Goal: Task Accomplishment & Management: Use online tool/utility

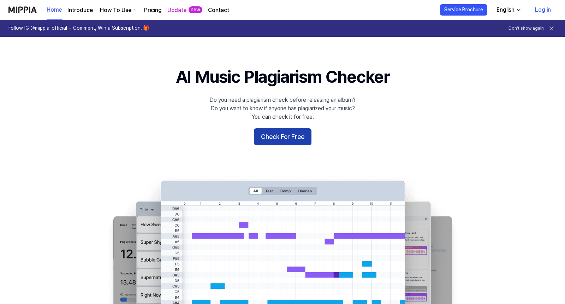
click at [275, 140] on button "Check For Free" at bounding box center [283, 136] width 58 height 17
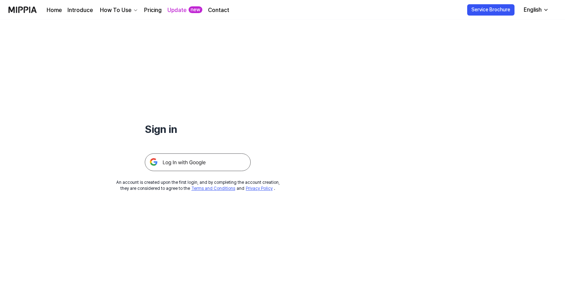
click at [185, 161] on img at bounding box center [198, 162] width 106 height 18
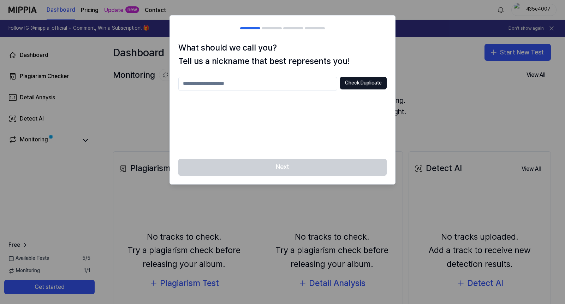
click at [125, 109] on div at bounding box center [282, 152] width 565 height 304
click at [148, 73] on div at bounding box center [282, 152] width 565 height 304
click at [238, 86] on input "text" at bounding box center [257, 84] width 159 height 14
type input "***"
click at [292, 142] on div "*** Check Duplicate" at bounding box center [282, 113] width 208 height 73
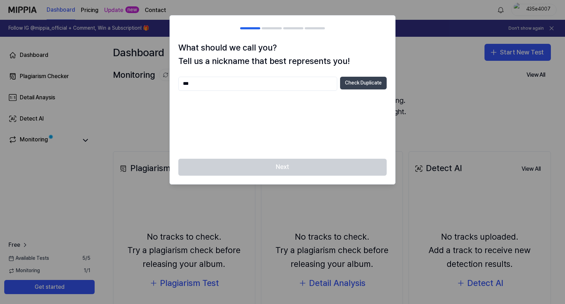
click at [354, 79] on button "Check Duplicate" at bounding box center [363, 83] width 47 height 13
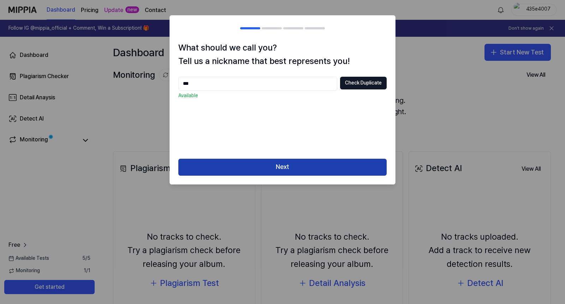
click at [307, 169] on button "Next" at bounding box center [282, 166] width 208 height 17
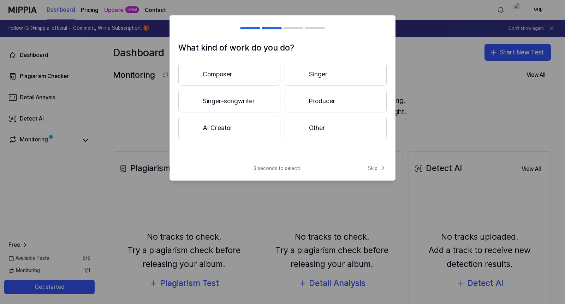
click at [257, 97] on button "Singer-songwriter" at bounding box center [229, 101] width 102 height 23
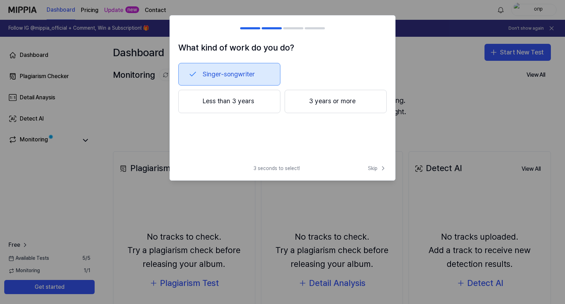
click at [253, 77] on button "Singer-songwriter" at bounding box center [229, 74] width 102 height 23
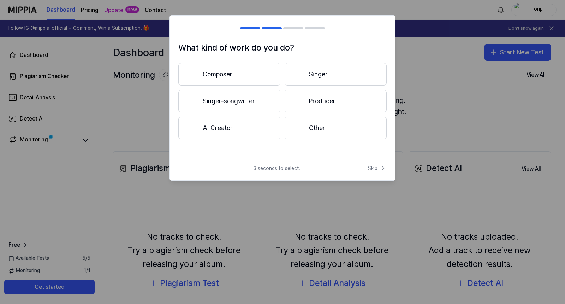
click at [256, 96] on button "Singer-songwriter" at bounding box center [229, 101] width 102 height 23
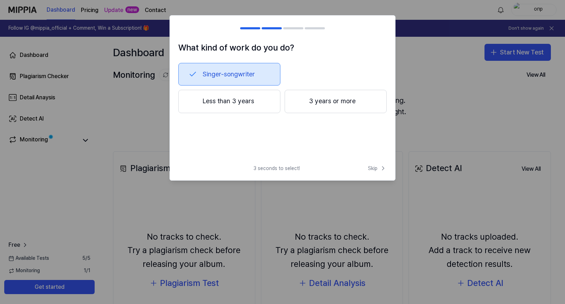
click at [256, 104] on button "Less than 3 years" at bounding box center [229, 101] width 102 height 23
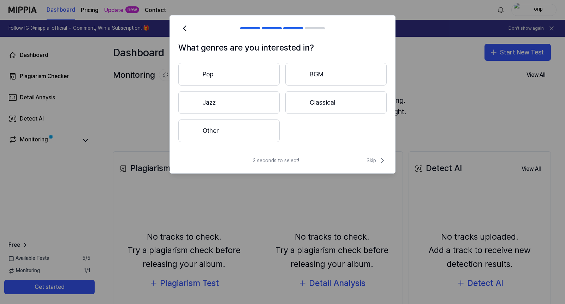
click at [262, 127] on button "Other" at bounding box center [228, 130] width 101 height 23
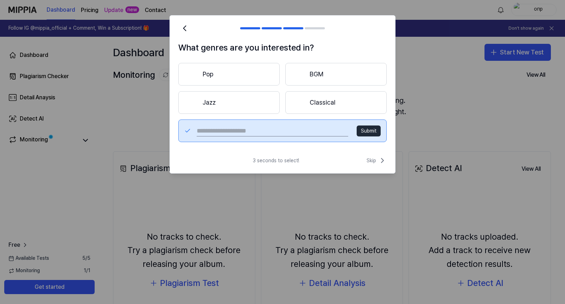
click at [365, 130] on button "Submit" at bounding box center [368, 130] width 24 height 11
click at [317, 132] on input "text" at bounding box center [272, 130] width 151 height 11
type input "*"
type input "****"
click at [364, 126] on button "Submit" at bounding box center [368, 130] width 24 height 11
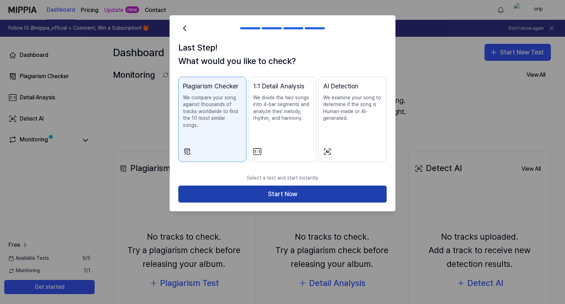
click at [304, 189] on button "Start Now" at bounding box center [282, 193] width 208 height 17
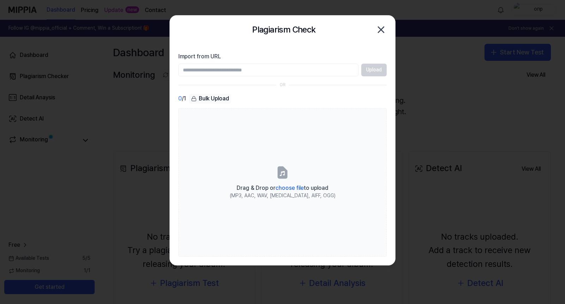
click at [374, 68] on div "Upload" at bounding box center [282, 70] width 208 height 13
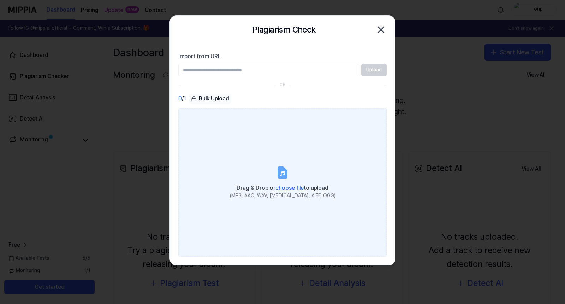
click at [288, 187] on span "choose file" at bounding box center [289, 187] width 28 height 7
click at [0, 0] on input "Drag & Drop or choose file to upload (MP3, AAC, WAV, FLAC, AIFF, OGG)" at bounding box center [0, 0] width 0 height 0
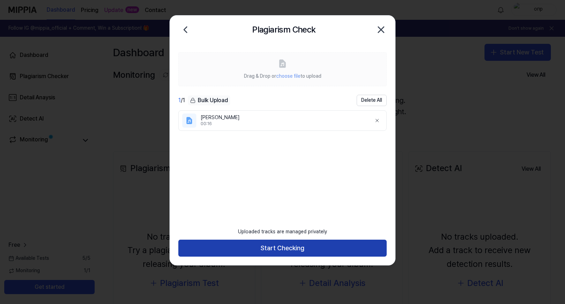
click at [236, 246] on button "Start Checking" at bounding box center [282, 247] width 208 height 17
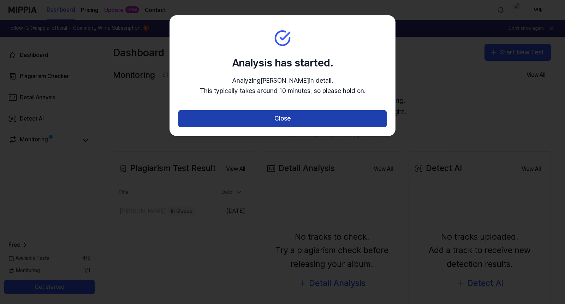
click at [261, 118] on button "Close" at bounding box center [282, 118] width 208 height 17
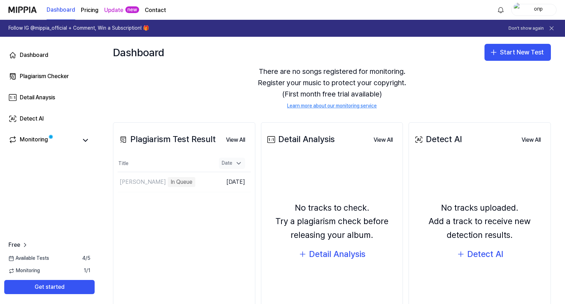
scroll to position [83, 0]
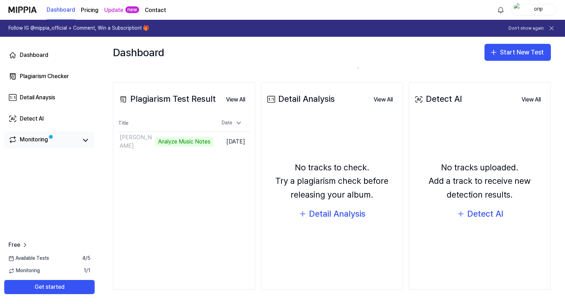
click at [55, 136] on link "Monitoring" at bounding box center [42, 140] width 69 height 10
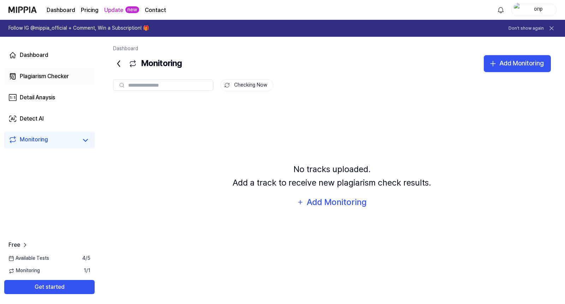
click at [51, 78] on div "Plagiarism Checker" at bounding box center [44, 76] width 49 height 8
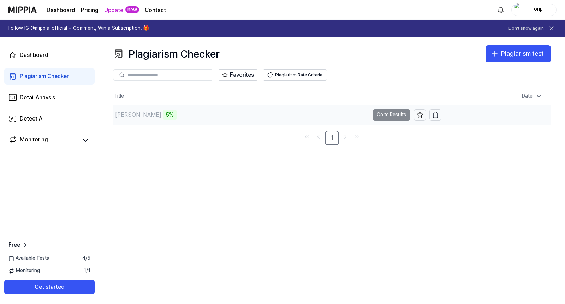
click at [389, 117] on td "Komar 5% Go to Results" at bounding box center [277, 115] width 328 height 20
click at [388, 114] on td "Komar 5% Go to Results" at bounding box center [277, 115] width 328 height 20
click at [385, 115] on button "Go to Results" at bounding box center [391, 114] width 38 height 11
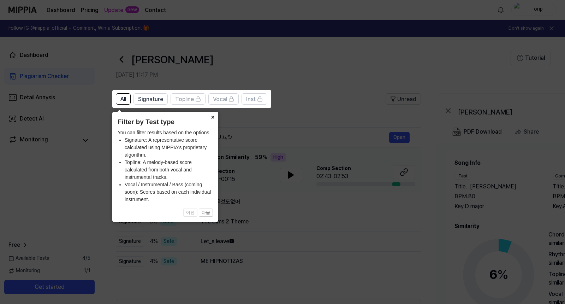
click at [207, 112] on button "×" at bounding box center [212, 117] width 11 height 10
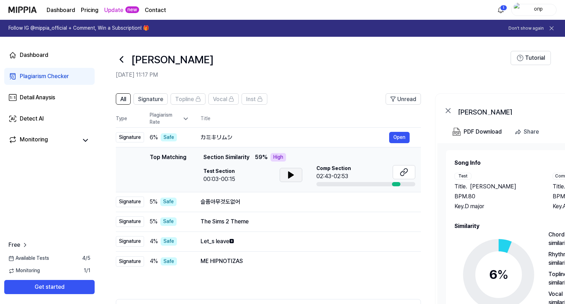
click at [295, 176] on button at bounding box center [291, 175] width 23 height 14
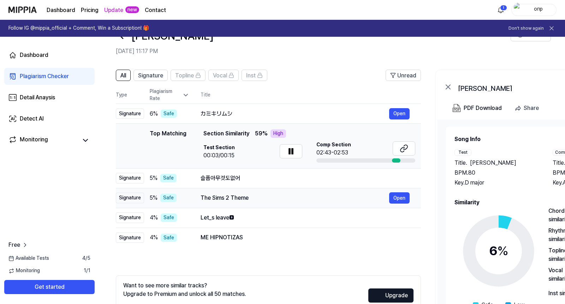
scroll to position [35, 0]
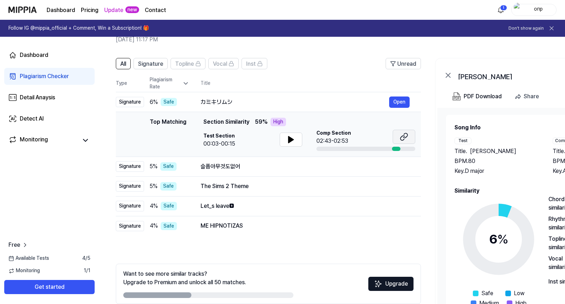
click at [402, 139] on icon at bounding box center [404, 136] width 8 height 8
click at [401, 138] on icon at bounding box center [404, 136] width 8 height 8
click at [232, 122] on span "Section Similarity" at bounding box center [226, 122] width 46 height 8
click at [290, 141] on icon at bounding box center [290, 139] width 5 height 6
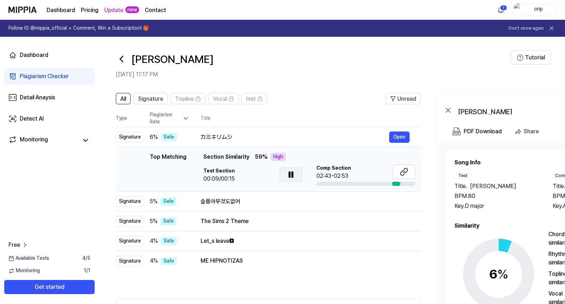
scroll to position [0, 0]
drag, startPoint x: 323, startPoint y: 94, endPoint x: 437, endPoint y: 141, distance: 123.4
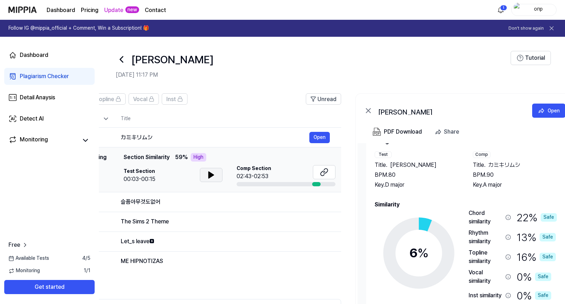
scroll to position [0, 106]
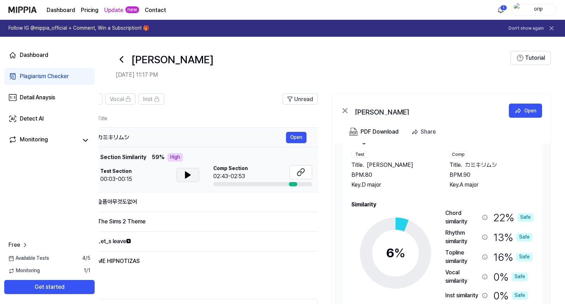
drag, startPoint x: 291, startPoint y: 156, endPoint x: 107, endPoint y: 136, distance: 185.3
click at [107, 136] on tbody "Signature 6 % Safe カミキリムシ Open Top Matching Top Matching Section Similarity 59 …" at bounding box center [165, 199] width 305 height 144
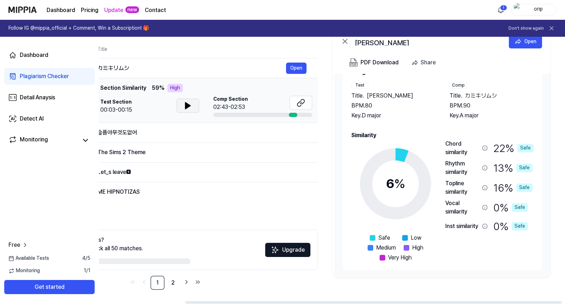
scroll to position [0, 0]
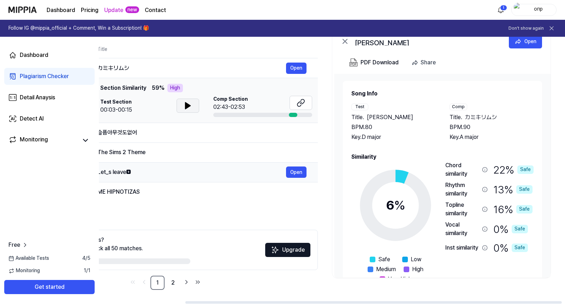
drag, startPoint x: 362, startPoint y: 163, endPoint x: 291, endPoint y: 154, distance: 71.5
